Goal: Task Accomplishment & Management: Use online tool/utility

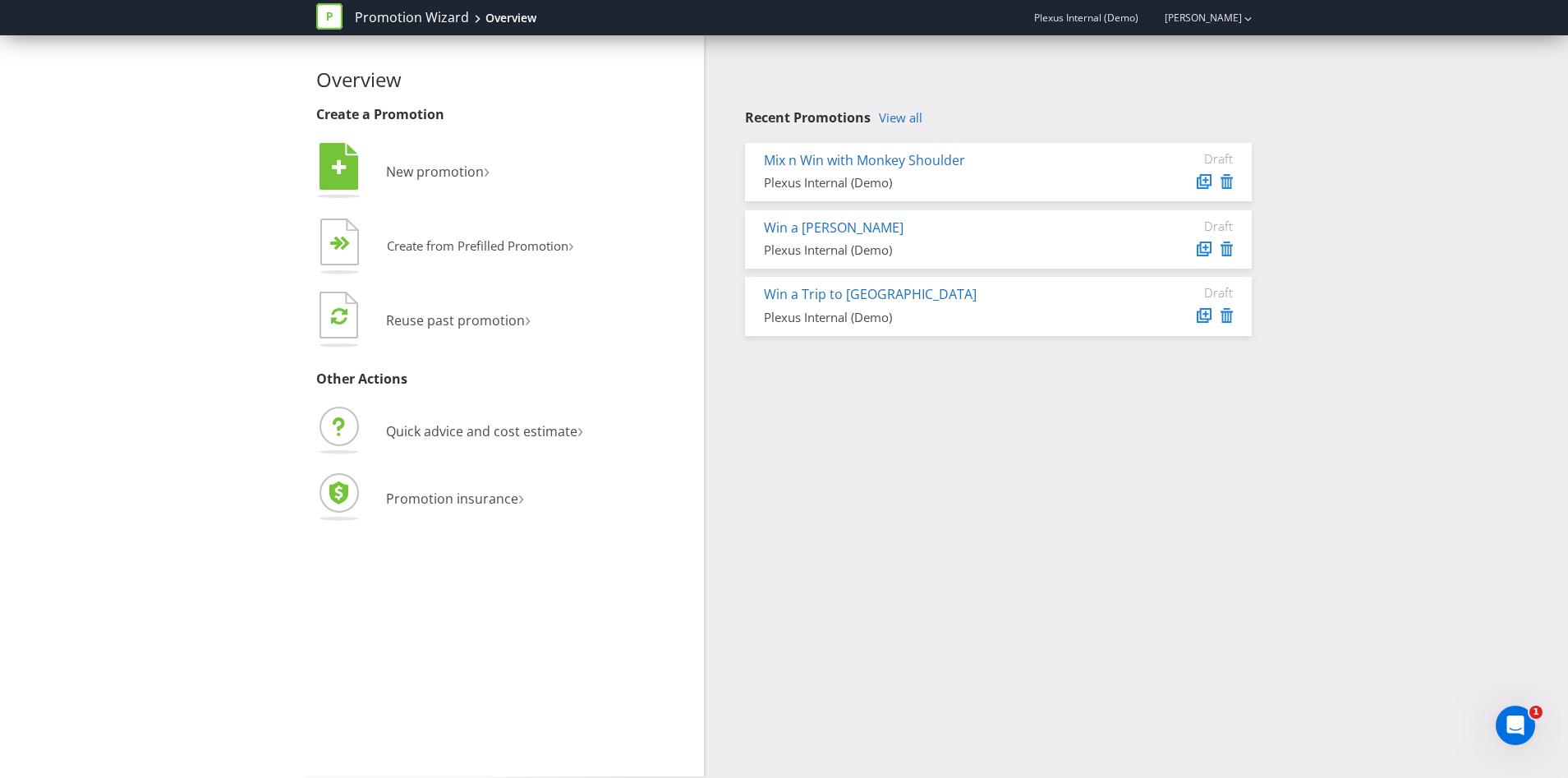
click at [884, 503] on div "Overview Create a Promotion  New promotion ›   Create from Prefilled Promoti…" at bounding box center [784, 405] width 961 height 741
drag, startPoint x: 406, startPoint y: 379, endPoint x: 309, endPoint y: 379, distance: 97.0
click at [309, 379] on div "Overview Create a Promotion  New promotion ›   Create from Prefilled Promoti…" at bounding box center [503, 405] width 400 height 741
click at [689, 371] on div "Overview Create a Promotion  New promotion ›   Create from Prefilled Promoti…" at bounding box center [504, 299] width 376 height 460
click at [459, 171] on span "New promotion" at bounding box center [434, 172] width 98 height 18
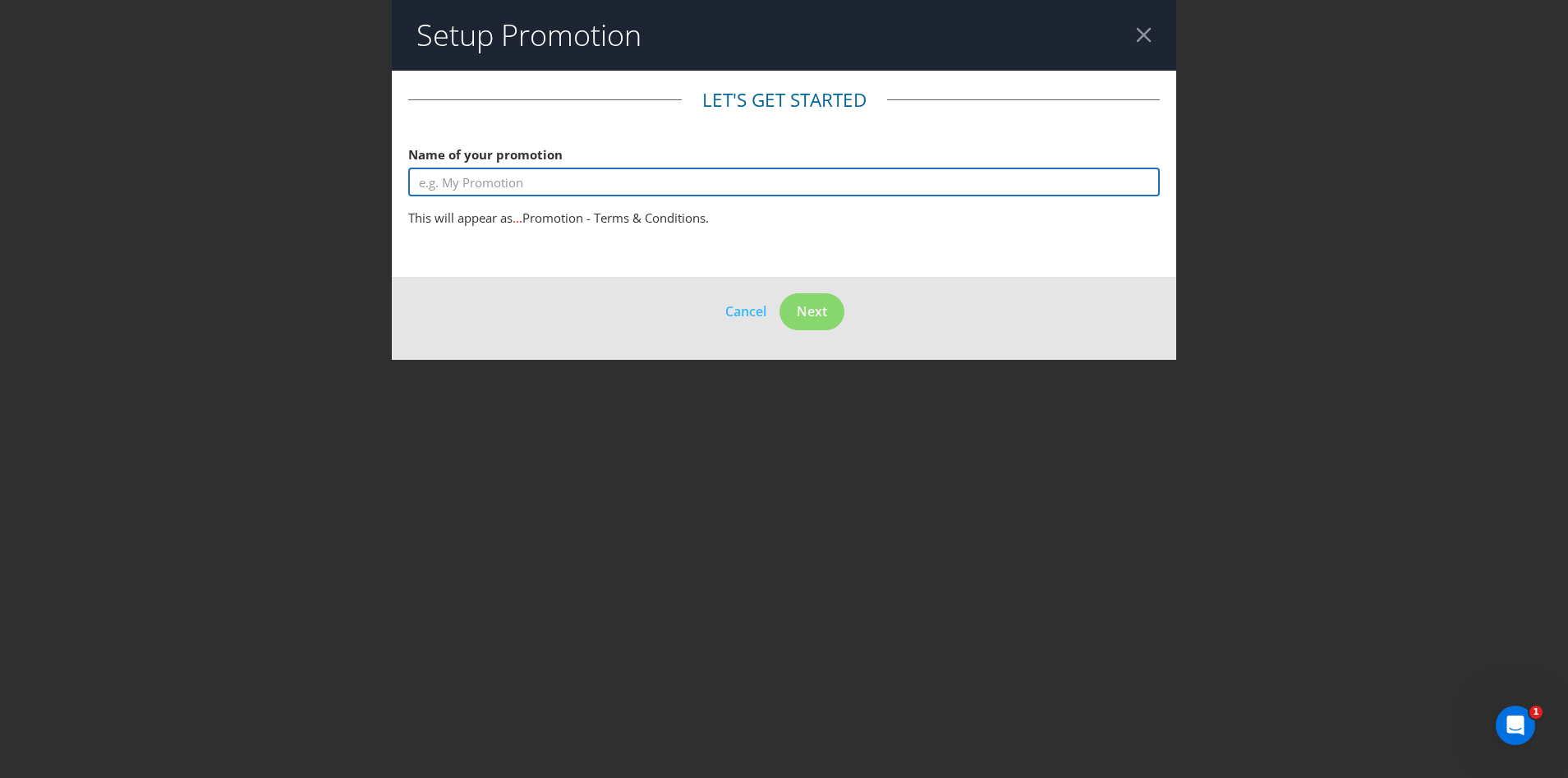
click at [550, 189] on input "text" at bounding box center [784, 182] width 752 height 29
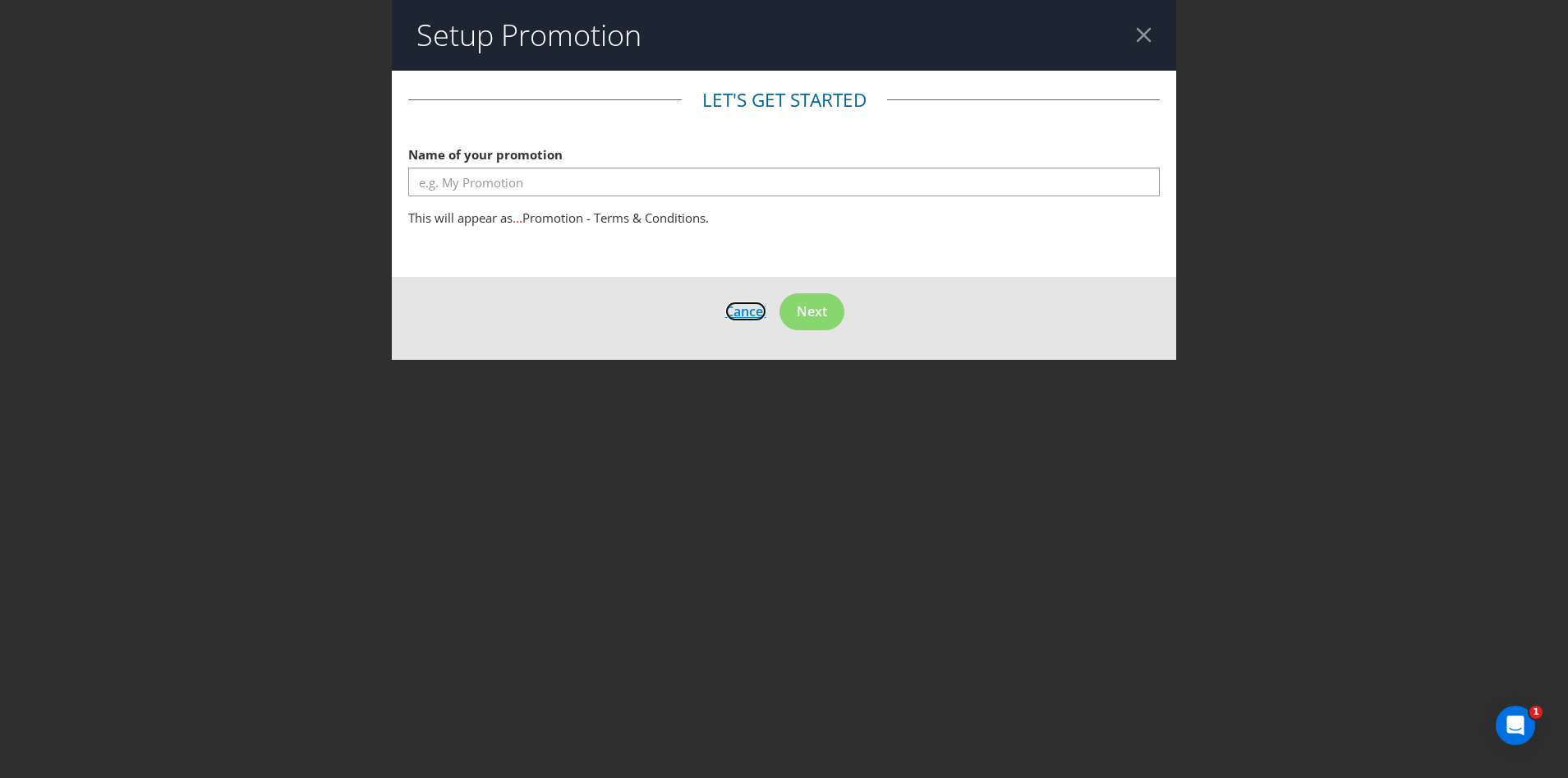
click at [742, 315] on footer "Cancel Next" at bounding box center [784, 319] width 784 height 83
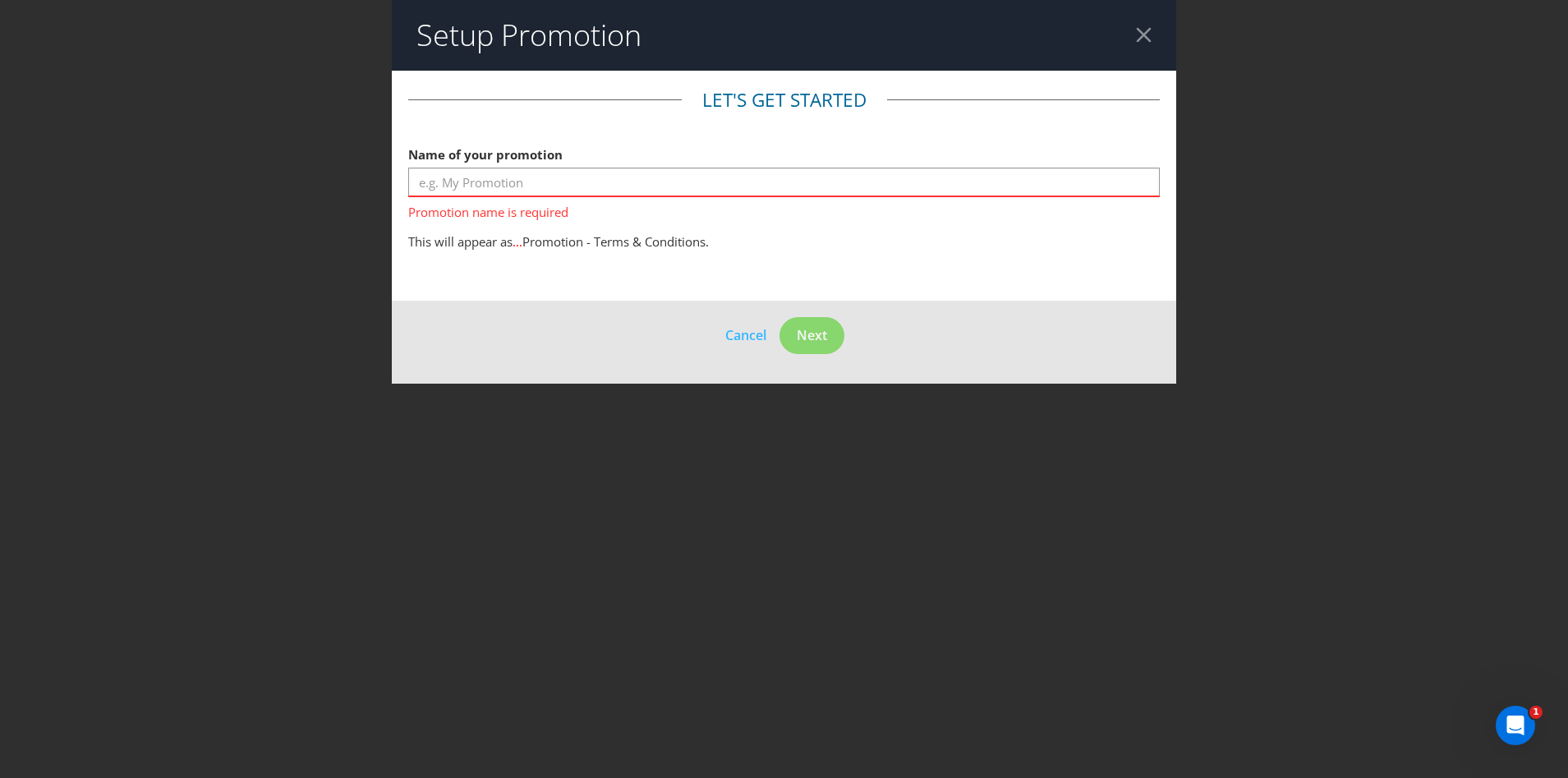
click at [1148, 33] on div at bounding box center [1144, 35] width 16 height 16
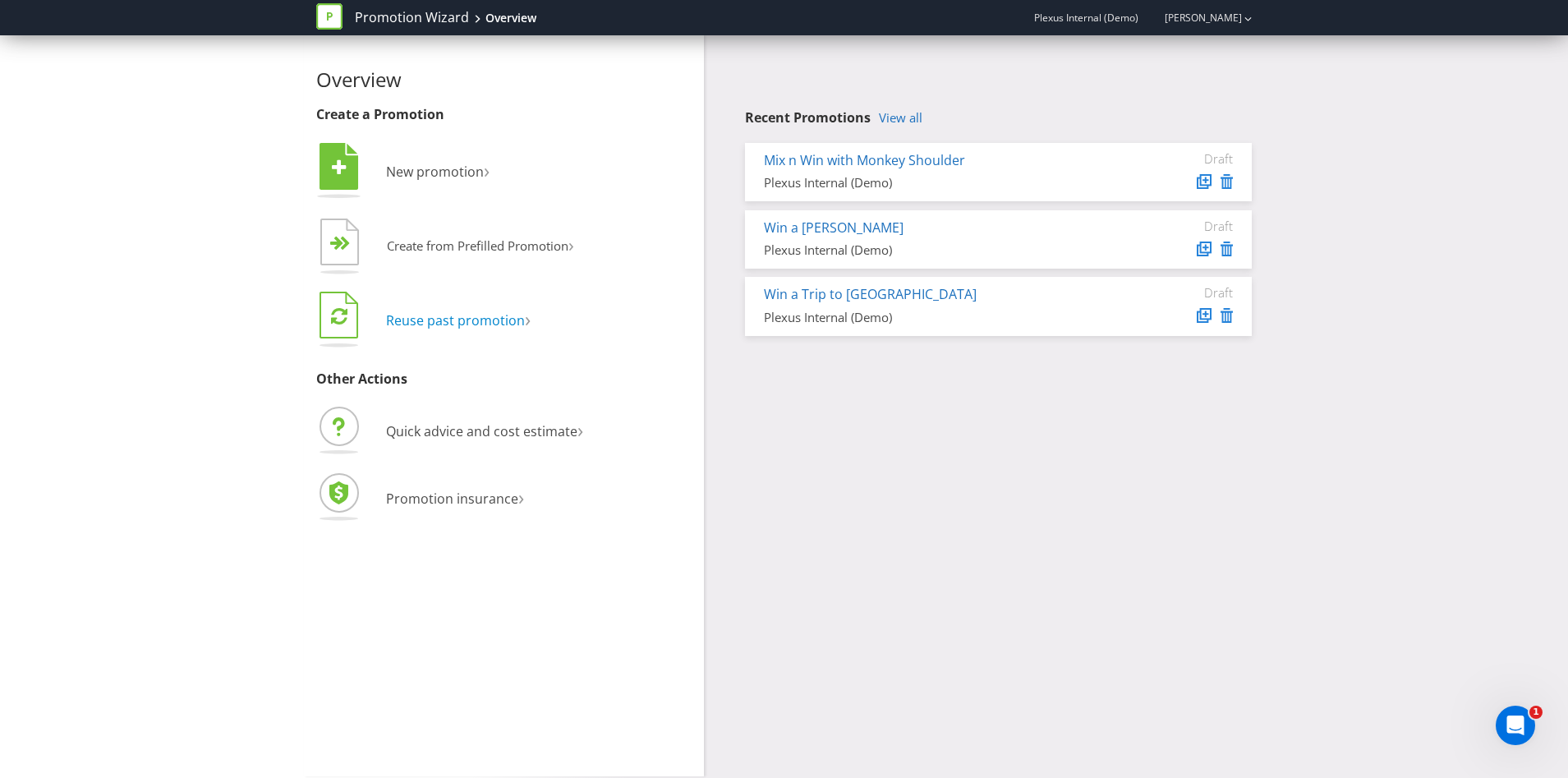
click at [481, 317] on span "Reuse past promotion" at bounding box center [455, 320] width 139 height 18
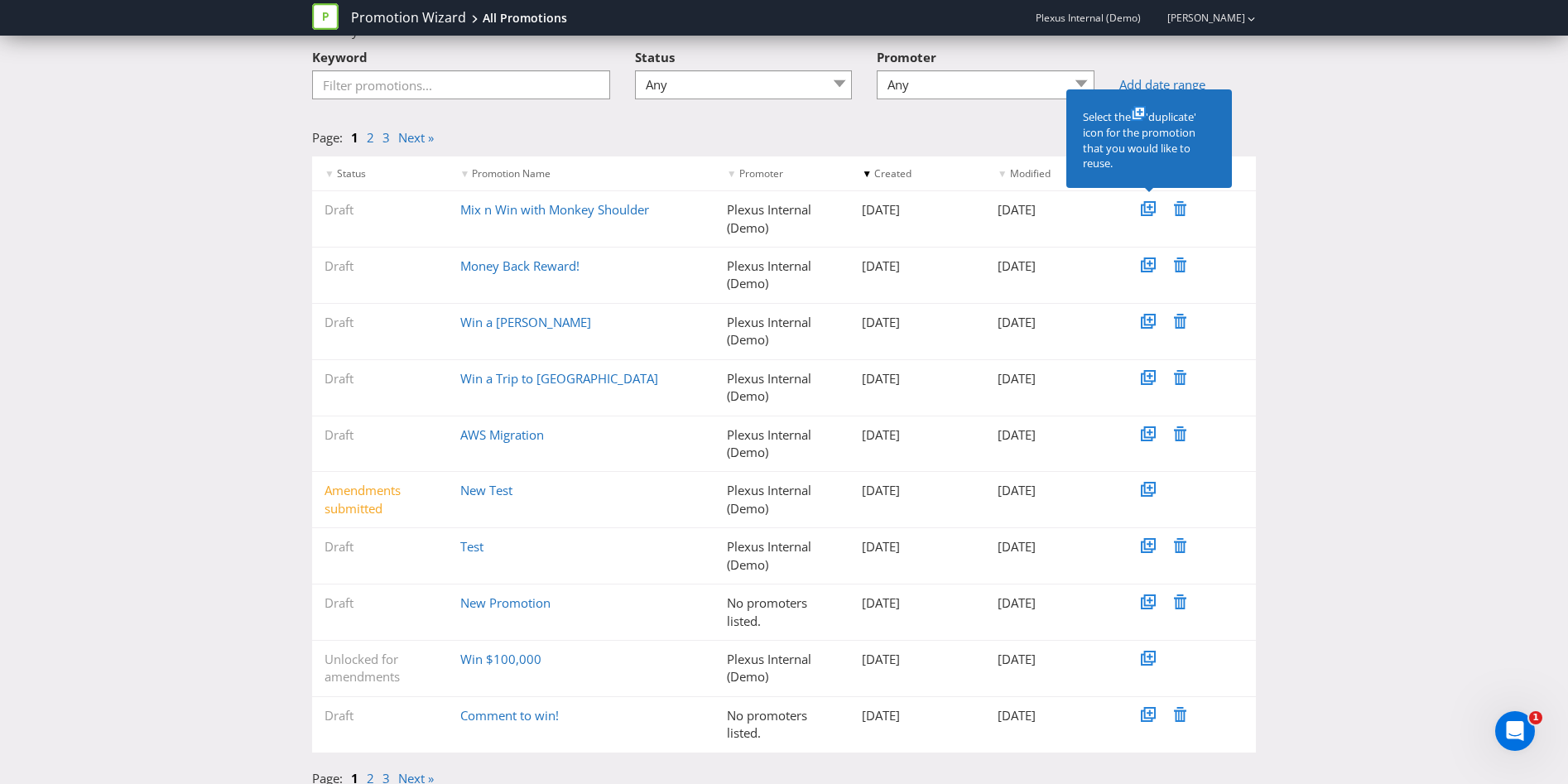
scroll to position [109, 0]
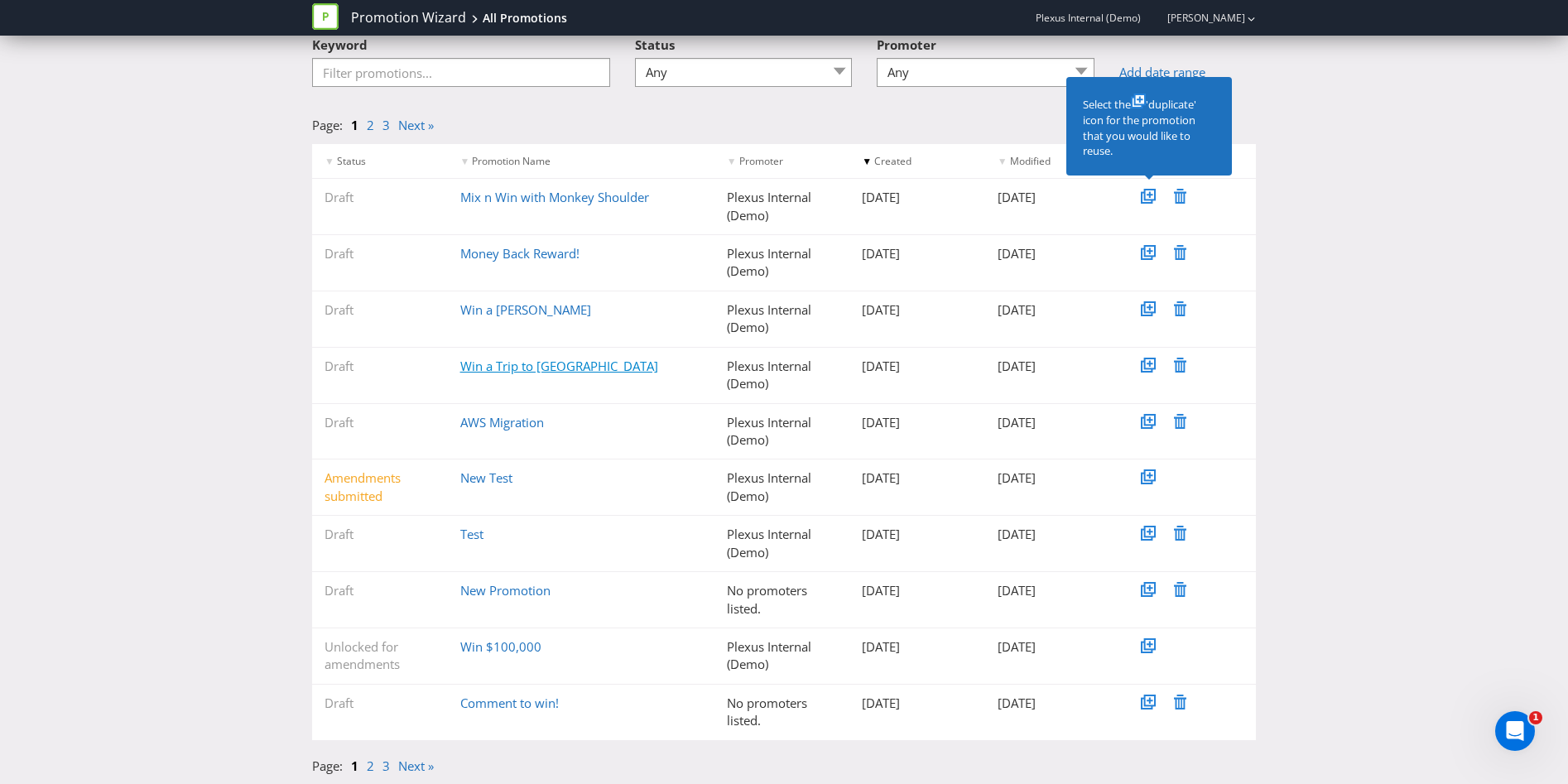
click at [544, 364] on link "Win a Trip to [GEOGRAPHIC_DATA]" at bounding box center [559, 366] width 198 height 17
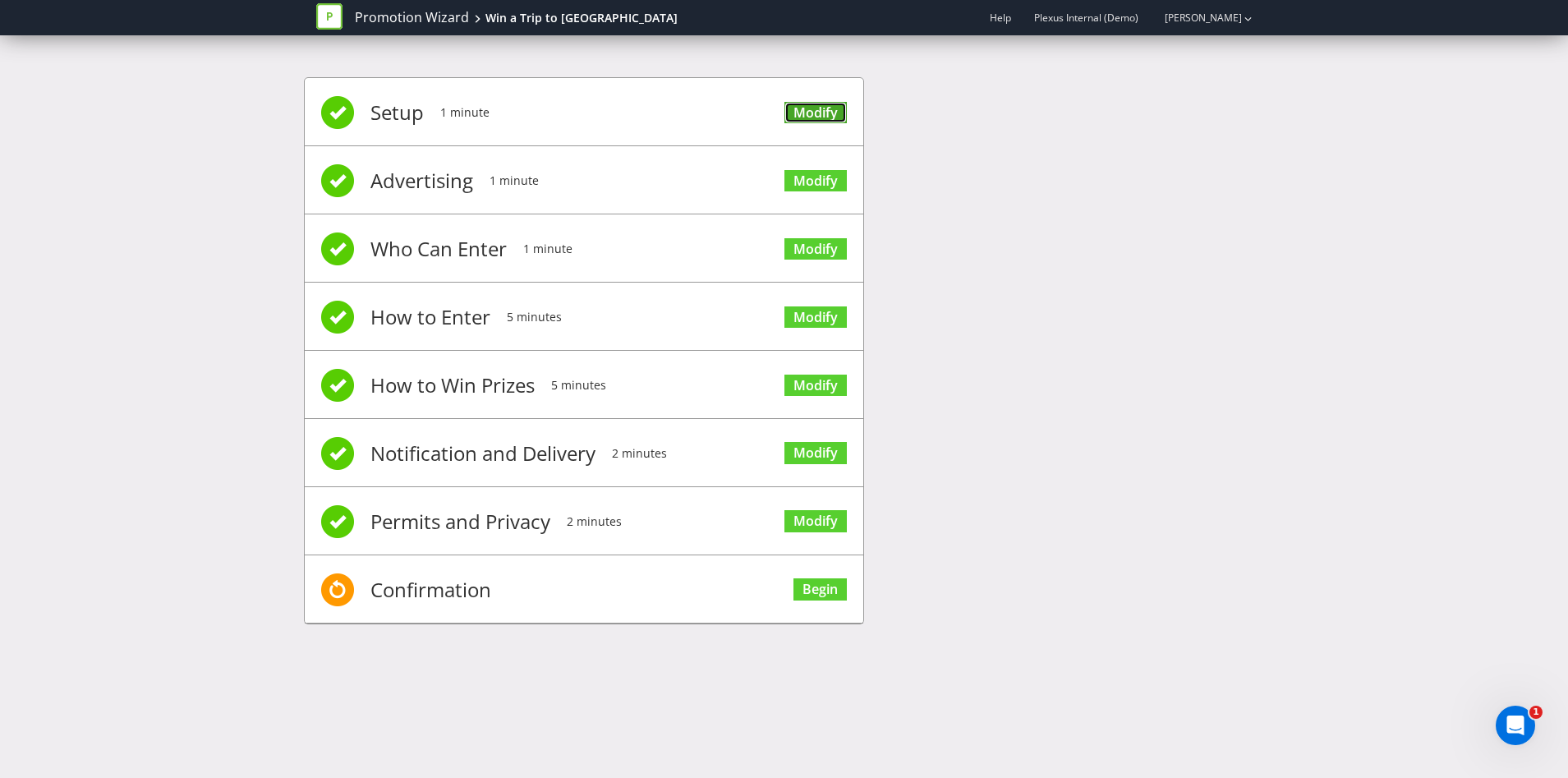
click at [805, 113] on link "Modify" at bounding box center [816, 113] width 62 height 22
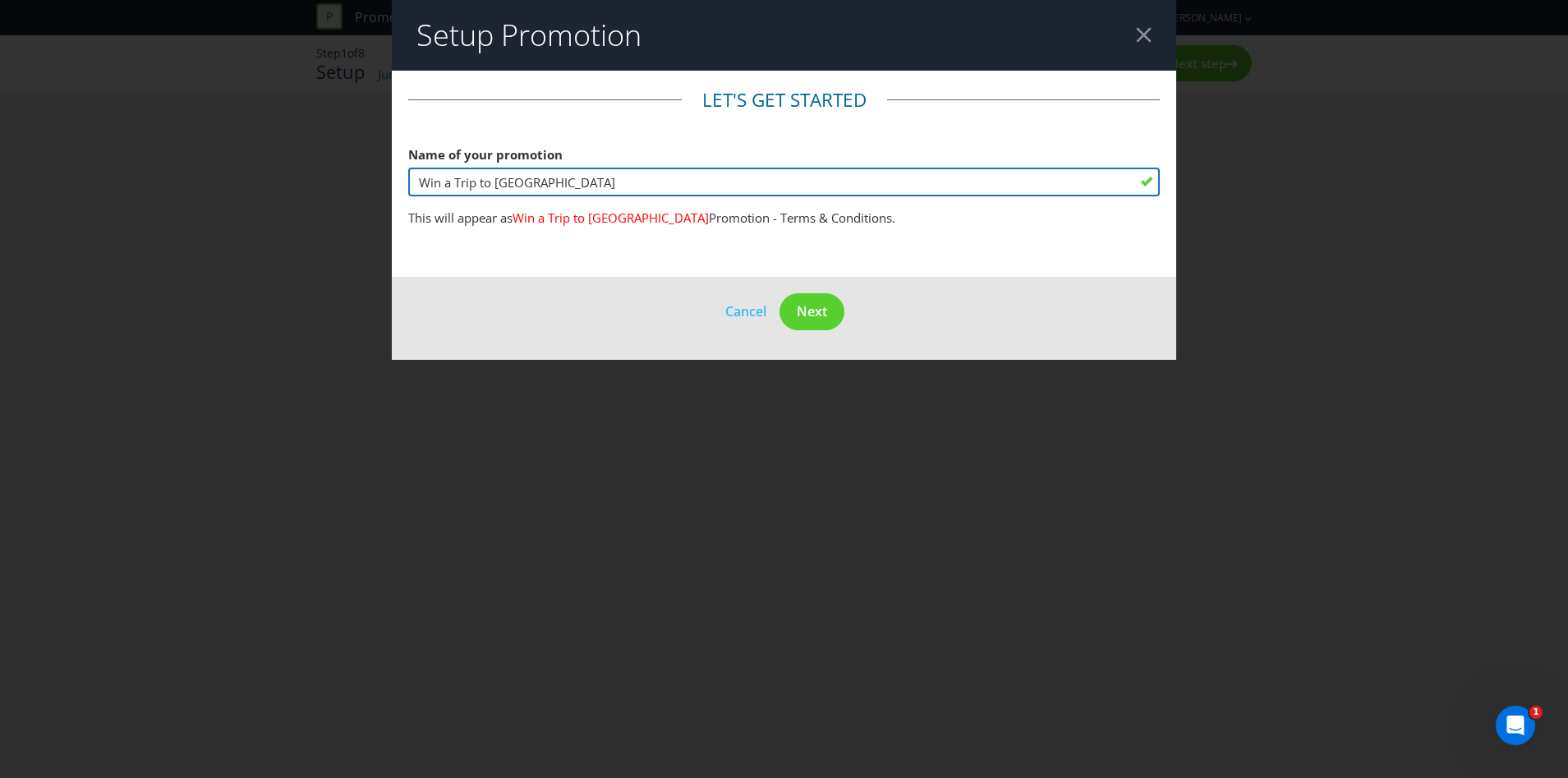
click at [589, 185] on input "Win a Trip to [GEOGRAPHIC_DATA]" at bounding box center [784, 182] width 752 height 29
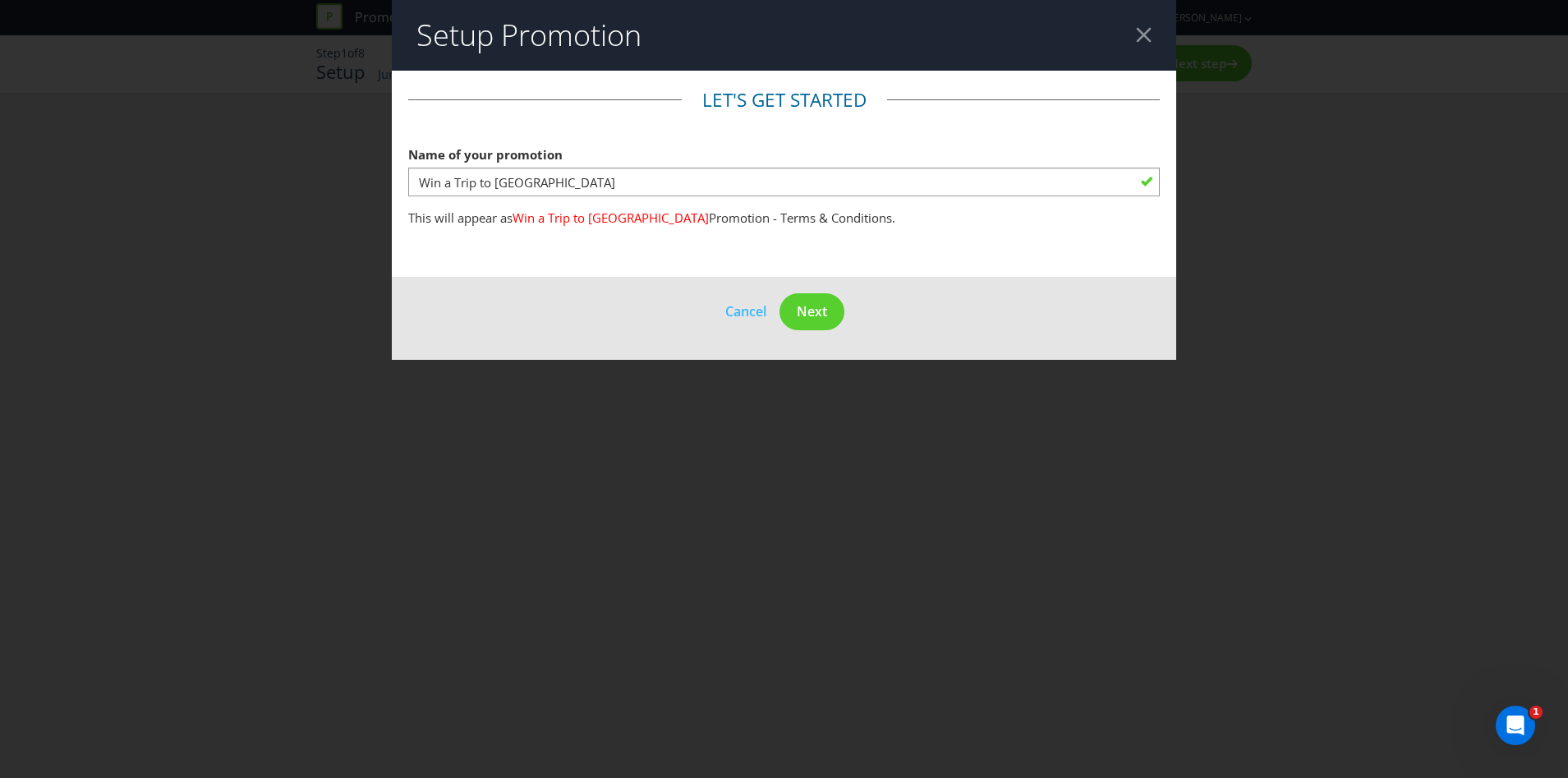
click at [1138, 40] on div at bounding box center [1144, 35] width 16 height 16
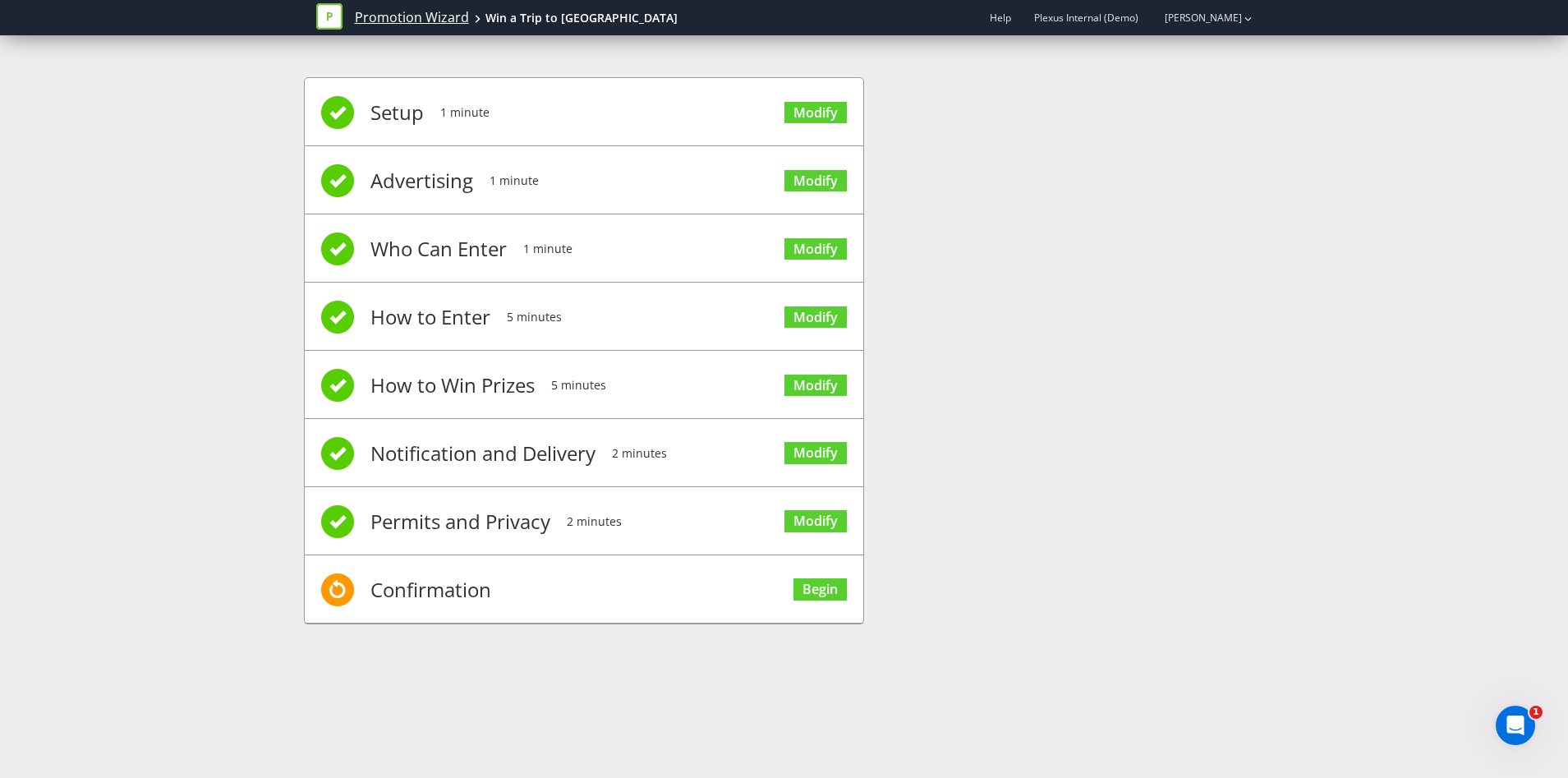
click at [370, 18] on link "Promotion Wizard" at bounding box center [412, 16] width 114 height 18
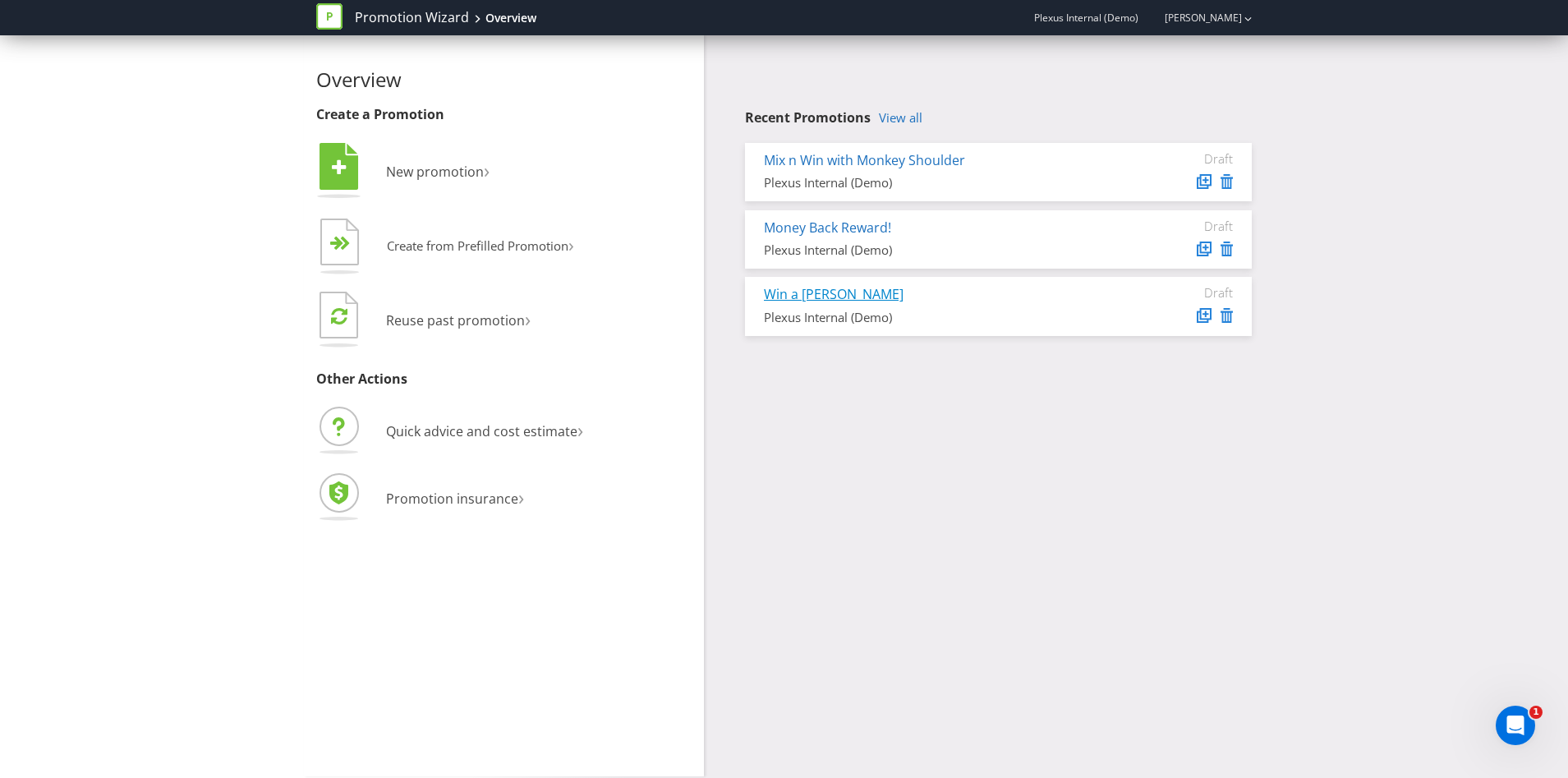
click at [816, 291] on link "Win a [PERSON_NAME]" at bounding box center [834, 294] width 140 height 18
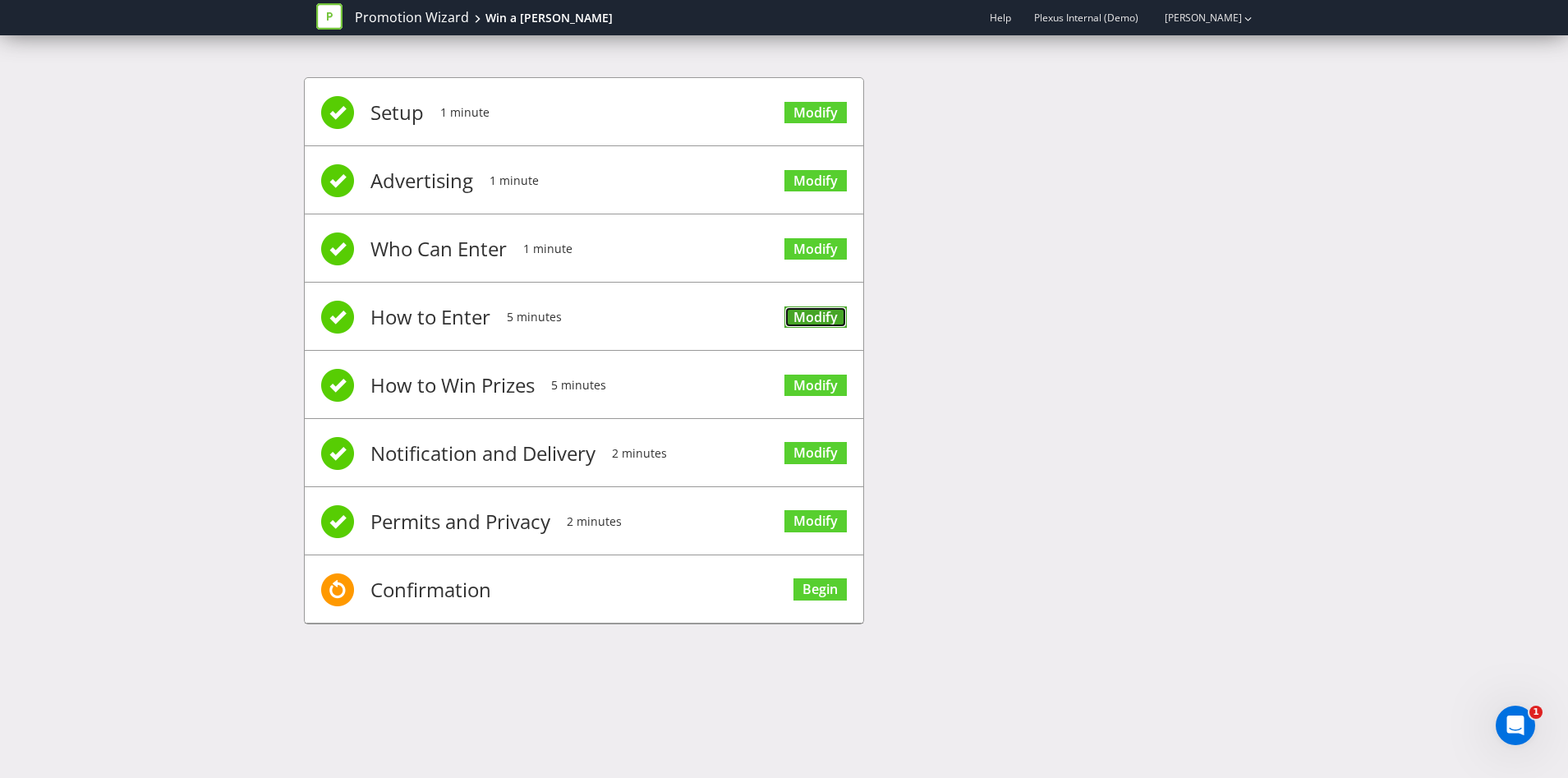
click at [815, 326] on link "Modify" at bounding box center [816, 317] width 62 height 22
click at [804, 383] on link "Modify" at bounding box center [816, 385] width 62 height 22
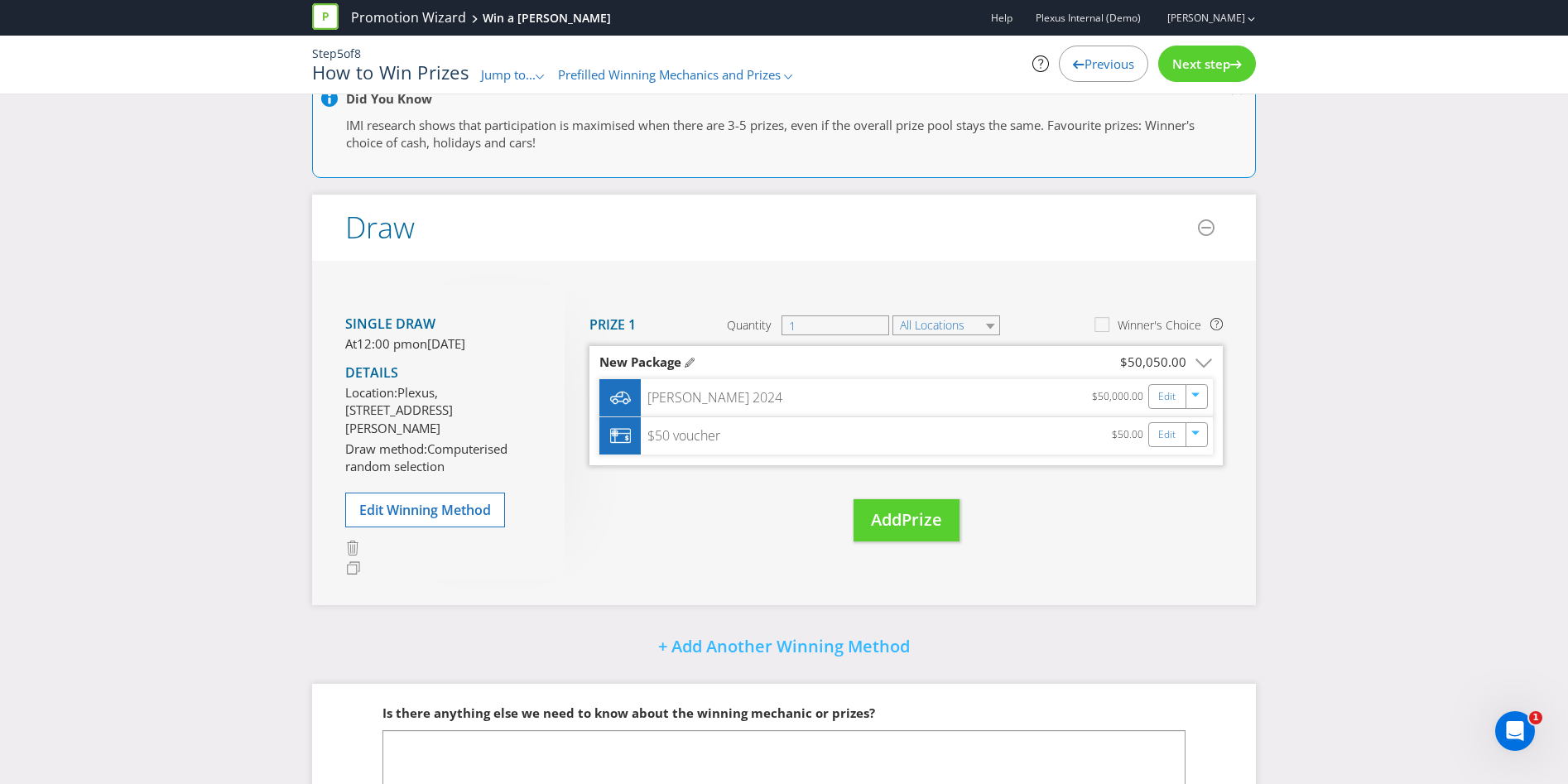
scroll to position [207, 0]
